Goal: Task Accomplishment & Management: Complete application form

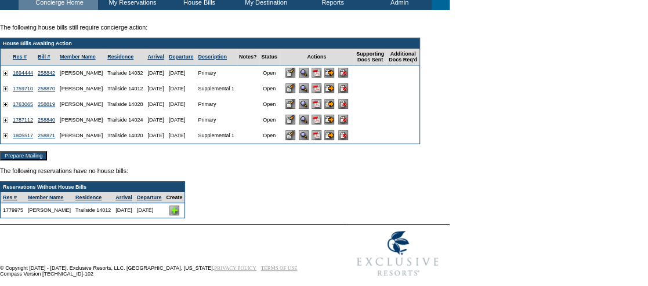
scroll to position [82, 0]
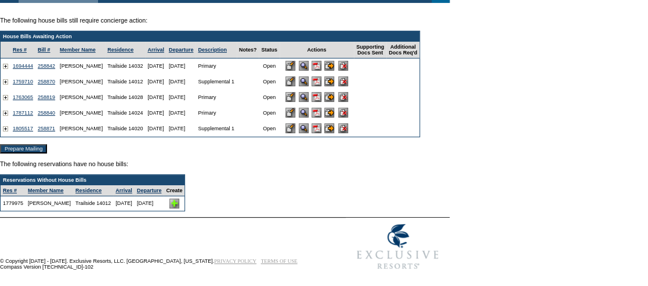
click at [321, 108] on img at bounding box center [316, 113] width 10 height 10
click at [334, 108] on input "image" at bounding box center [329, 113] width 10 height 10
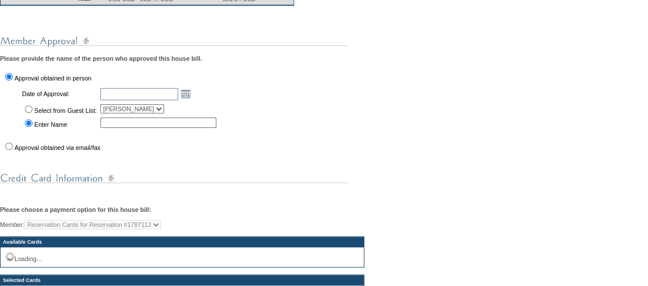
scroll to position [361, 0]
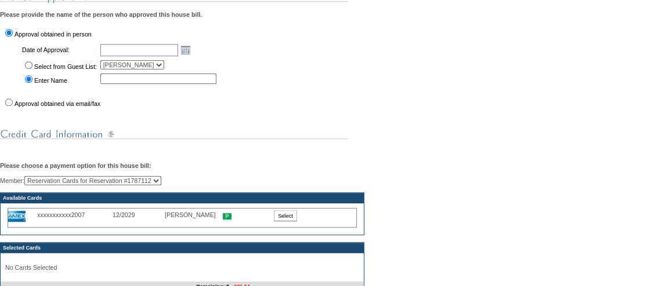
click at [31, 69] on input "Select from Guest List:" at bounding box center [29, 65] width 8 height 8
radio input "true"
click at [192, 56] on link "Open the calendar popup." at bounding box center [185, 49] width 13 height 13
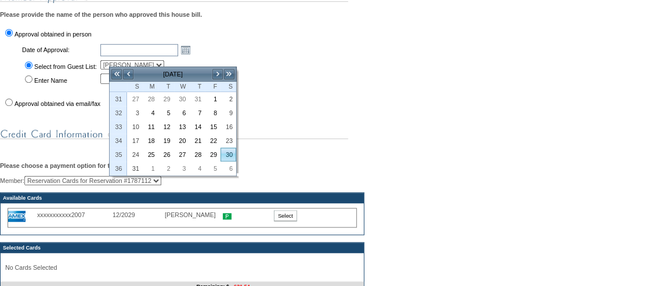
click at [230, 149] on link "30" at bounding box center [228, 154] width 14 height 13
type input "2025-08-30"
type input "[DATE]"
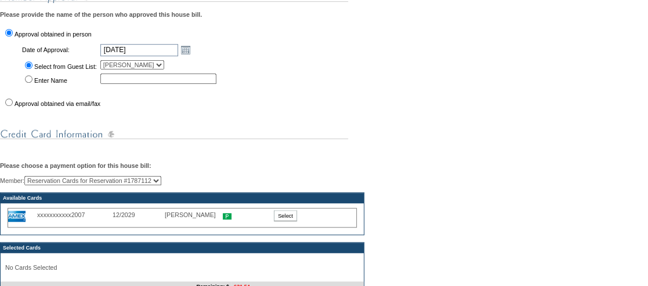
click at [293, 222] on input "Select" at bounding box center [285, 216] width 23 height 11
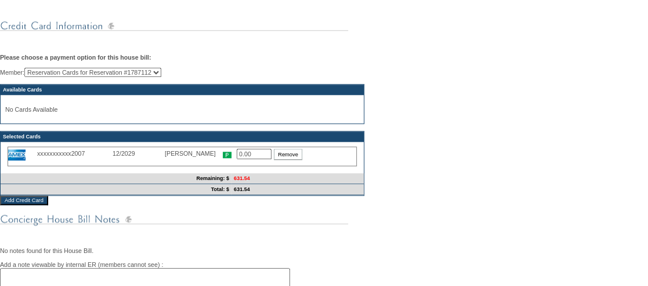
scroll to position [481, 0]
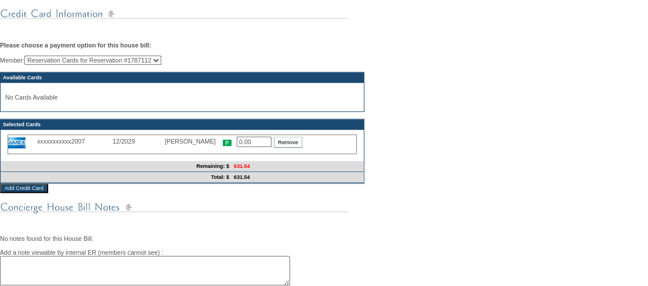
click at [256, 147] on input "0.00" at bounding box center [254, 142] width 35 height 10
type input "0"
type input "631.54"
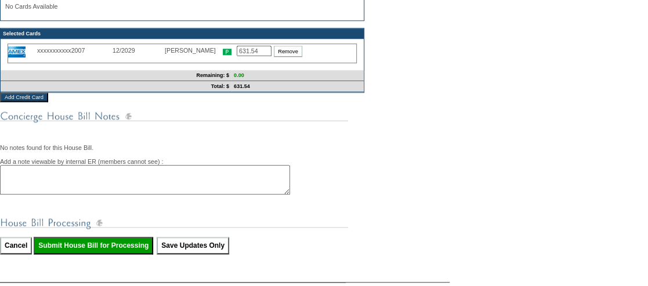
scroll to position [590, 0]
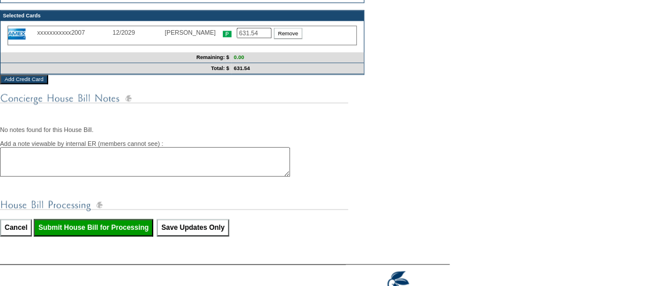
click at [137, 237] on input "Submit House Bill for Processing" at bounding box center [93, 227] width 119 height 17
type input "Processing..."
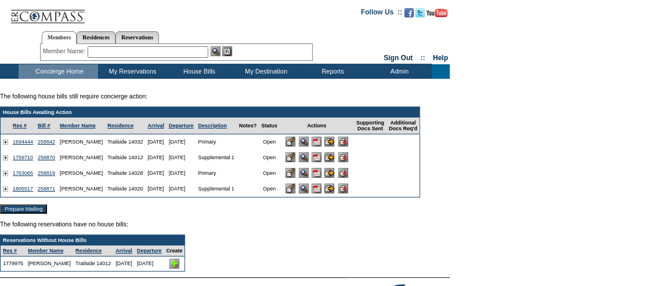
click at [295, 176] on input "image" at bounding box center [290, 173] width 10 height 10
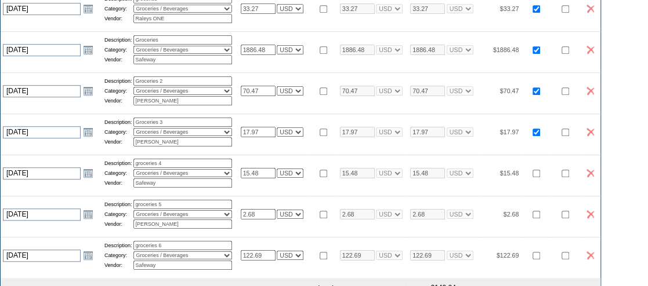
scroll to position [311, 0]
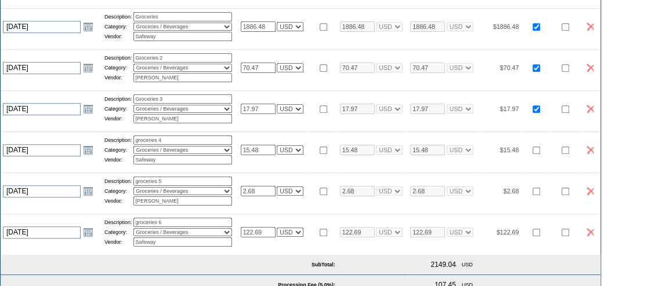
click at [594, 195] on img at bounding box center [590, 191] width 8 height 8
